Goal: Information Seeking & Learning: Learn about a topic

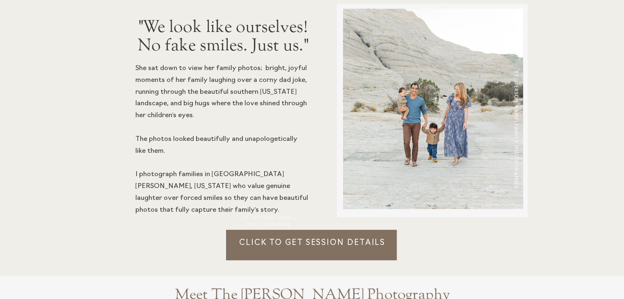
scroll to position [654, 0]
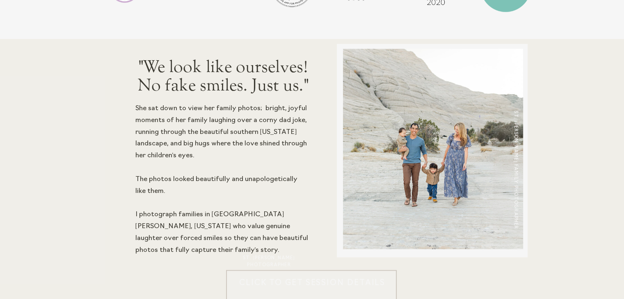
click at [351, 273] on div at bounding box center [311, 285] width 171 height 30
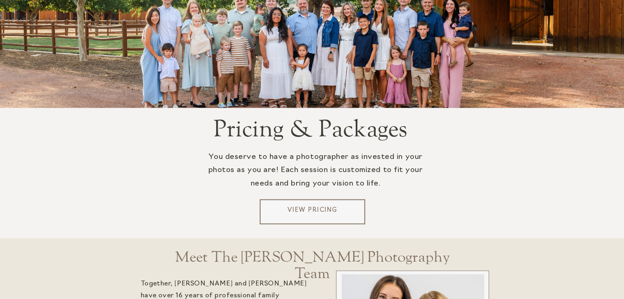
scroll to position [1713, 0]
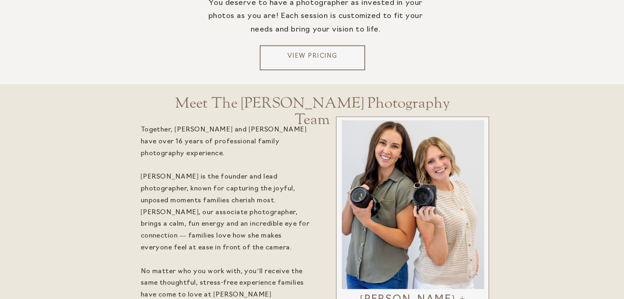
click at [315, 46] on div at bounding box center [312, 58] width 105 height 25
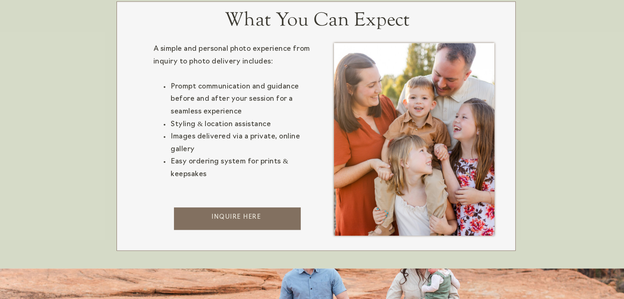
scroll to position [1252, 0]
